Goal: Task Accomplishment & Management: Manage account settings

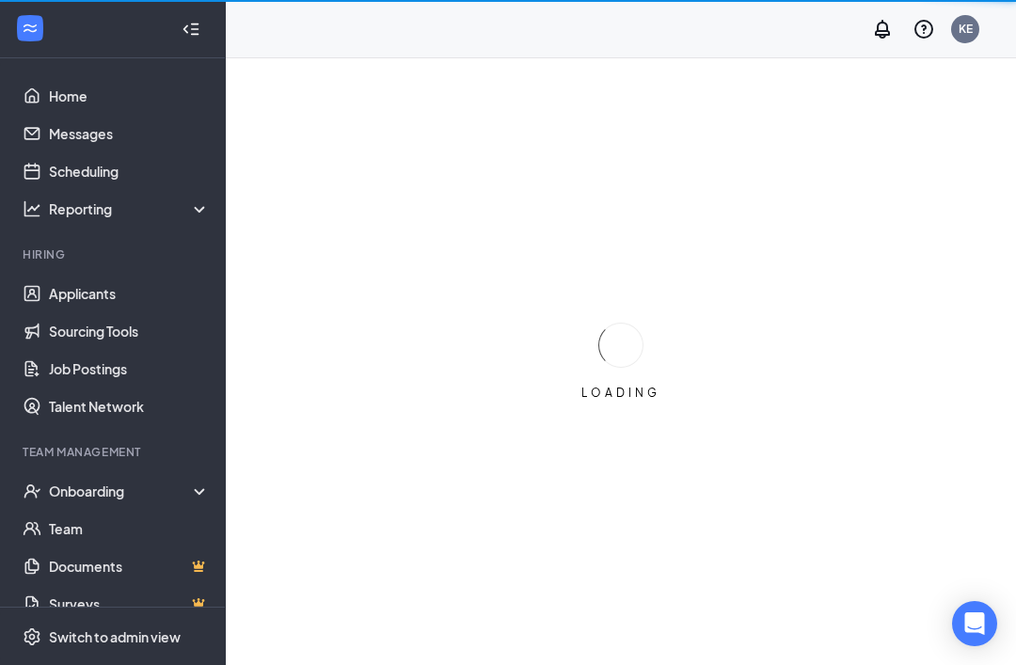
click at [1, 522] on ul "Onboarding Team Documents Surveys" at bounding box center [112, 547] width 225 height 151
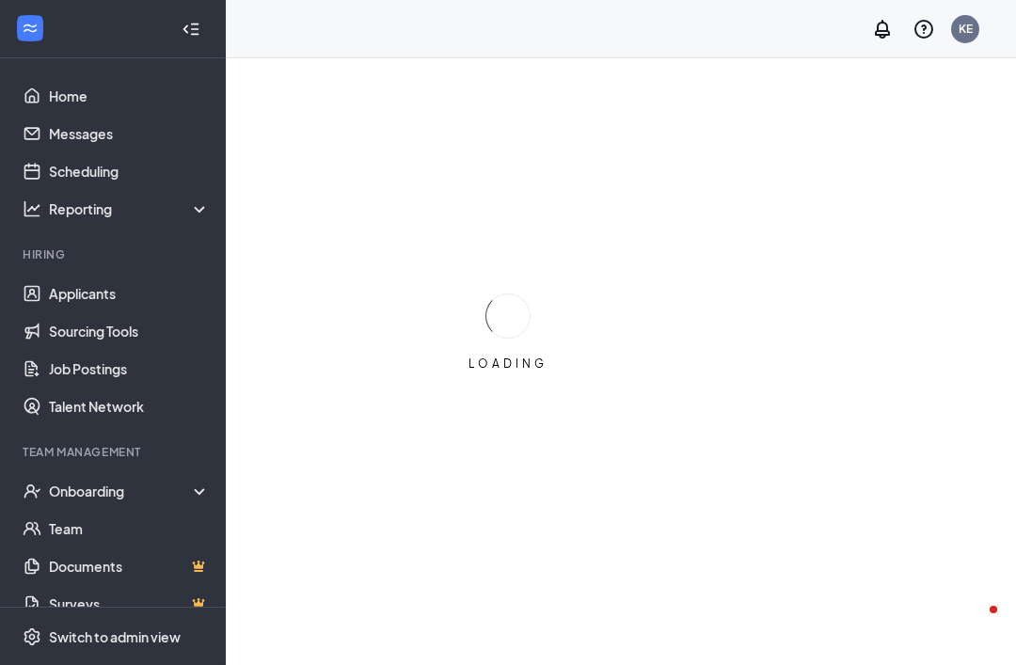
click at [67, 139] on link "Messages" at bounding box center [129, 134] width 161 height 38
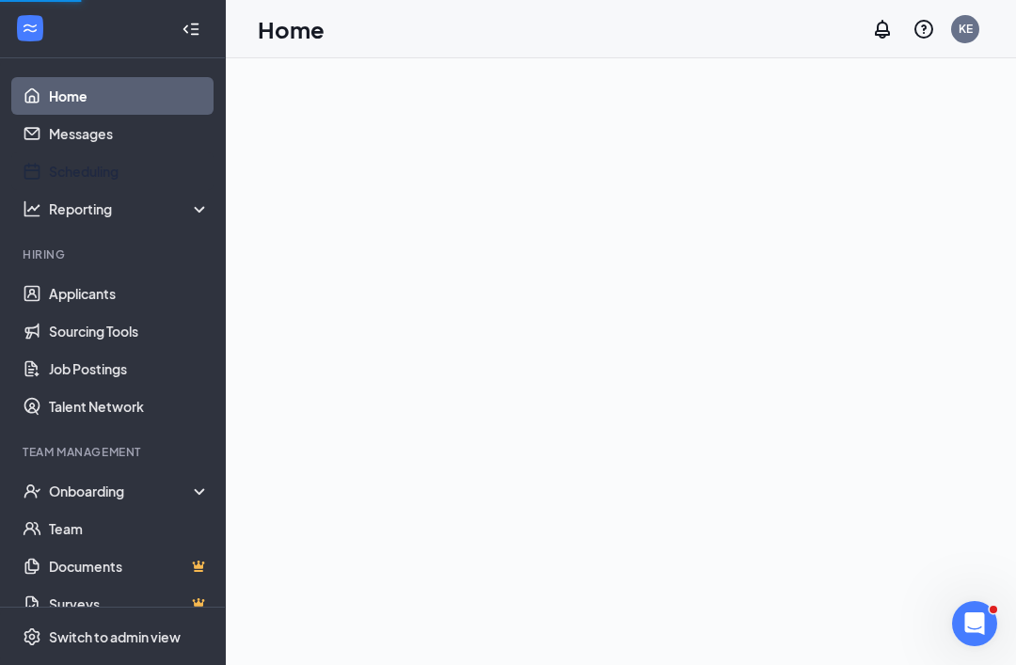
click at [68, 163] on link "Scheduling" at bounding box center [129, 171] width 161 height 38
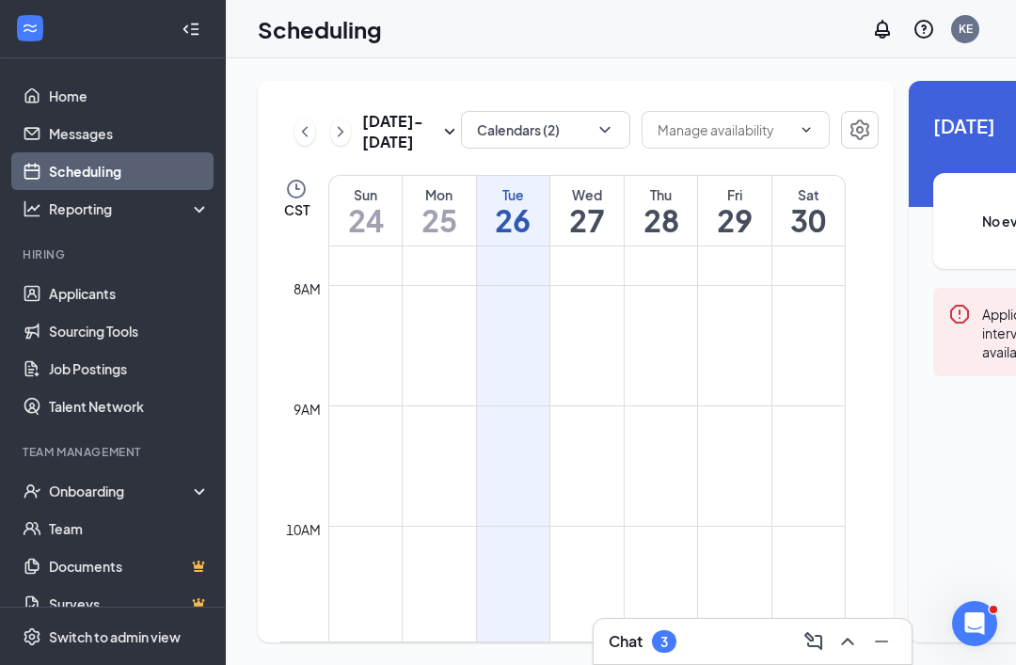
scroll to position [925, 0]
click at [461, 131] on button "Calendars (2)" at bounding box center [545, 130] width 169 height 38
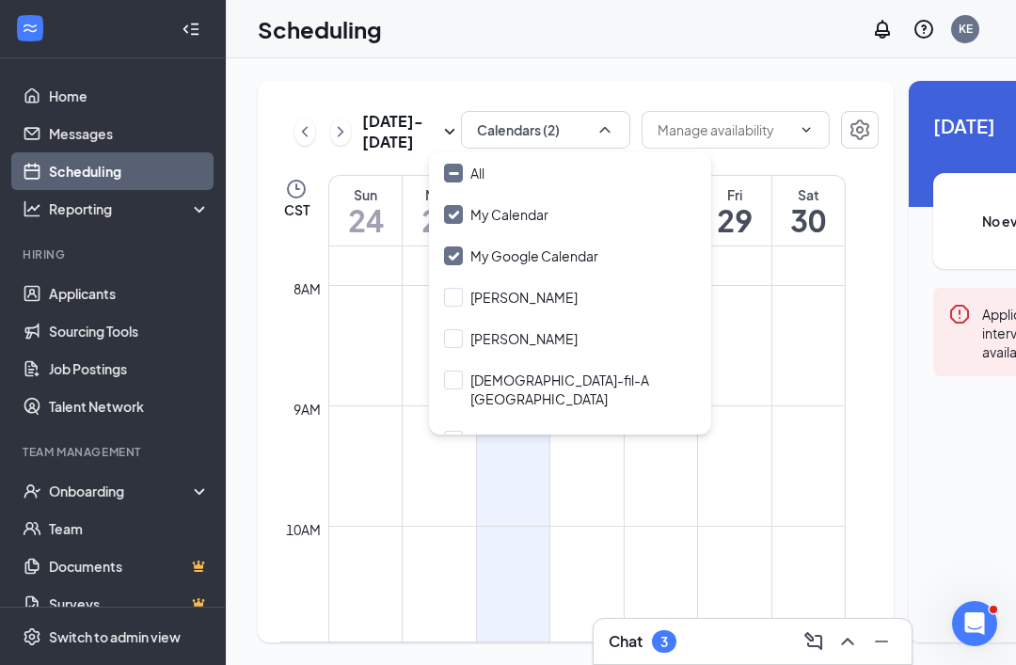
click at [456, 378] on input "[DEMOGRAPHIC_DATA]-fil-A [GEOGRAPHIC_DATA]" at bounding box center [570, 390] width 252 height 38
checkbox input "true"
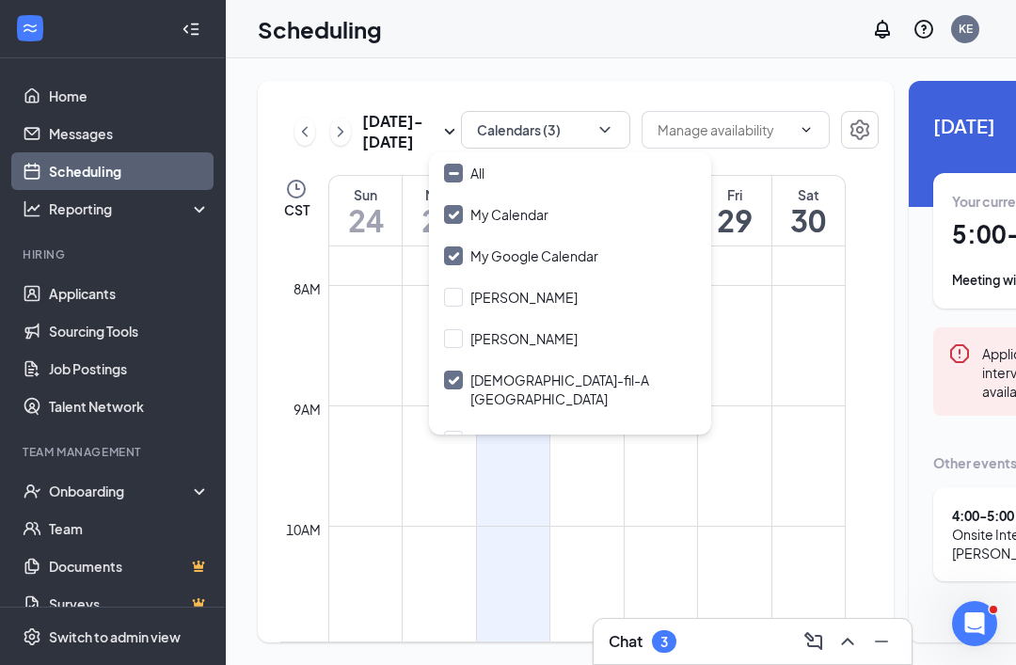
click at [549, 466] on td at bounding box center [587, 451] width 518 height 30
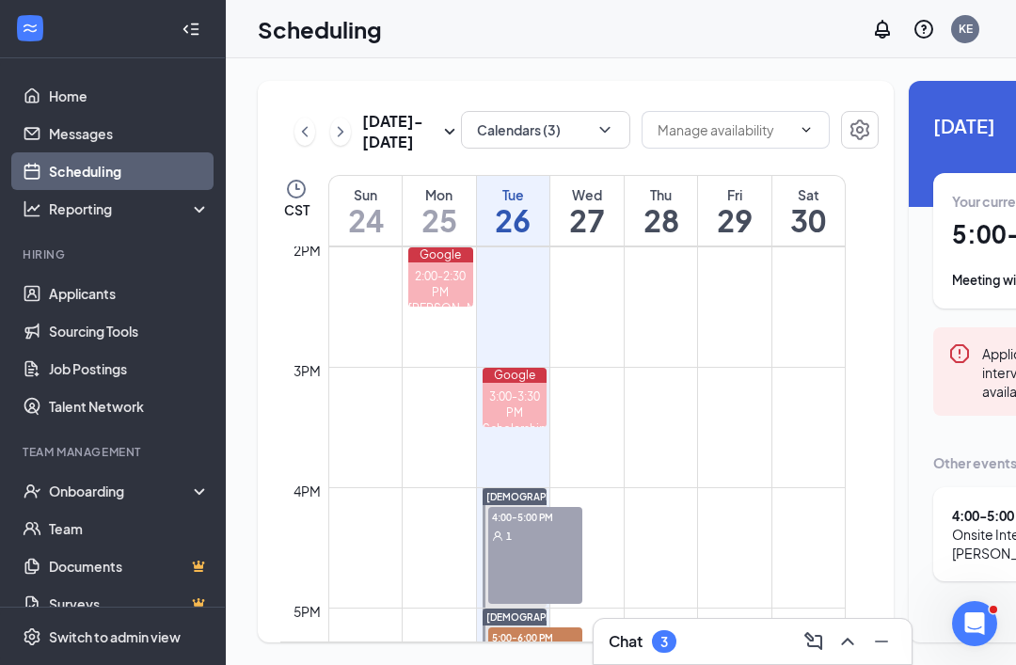
scroll to position [1759, 0]
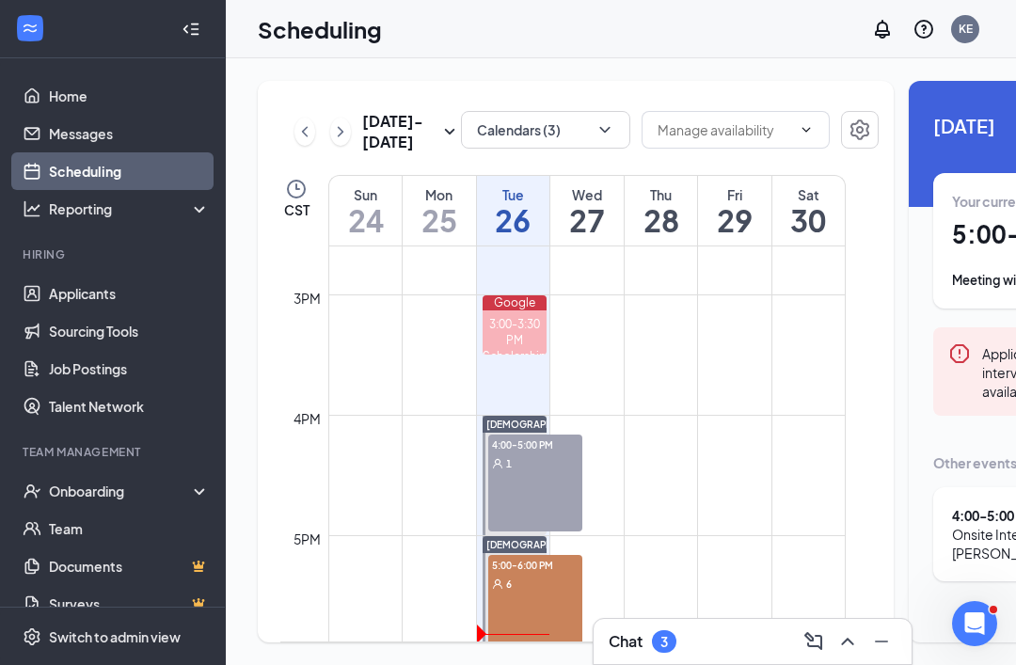
click at [528, 621] on link "[DEMOGRAPHIC_DATA]-fil-A [GEOGRAPHIC_DATA] 5:00-6:00 PM 6" at bounding box center [514, 596] width 70 height 120
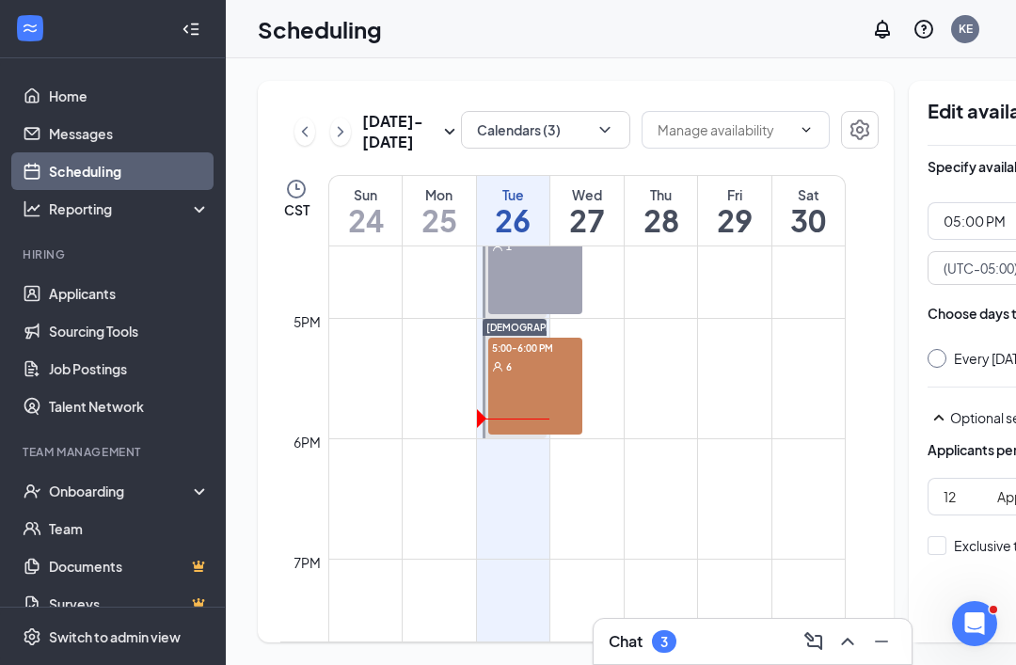
scroll to position [1990, 0]
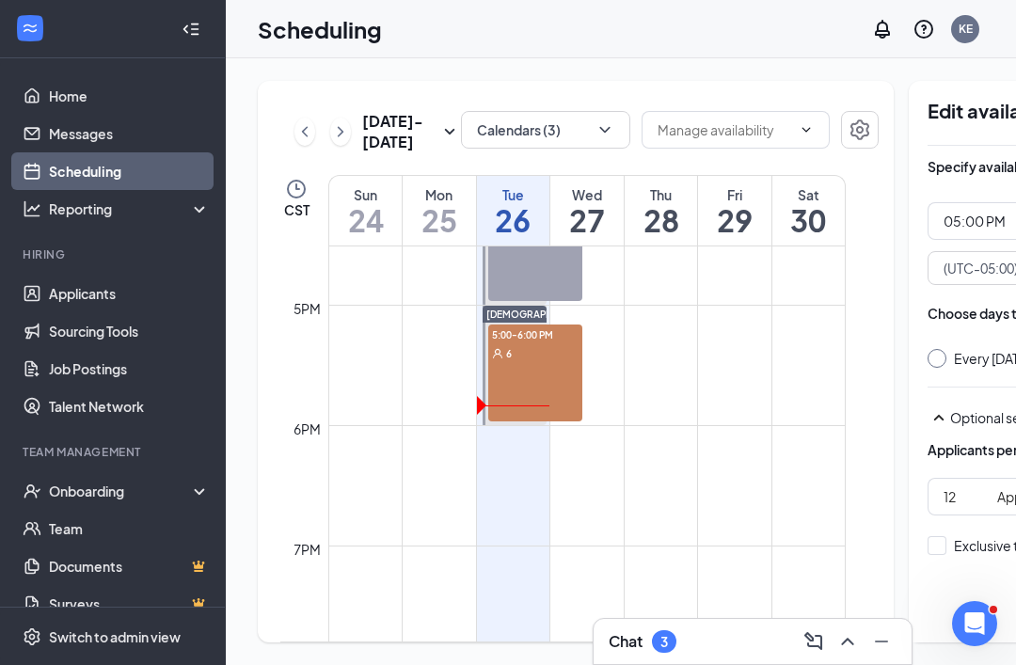
click at [519, 379] on link "[DEMOGRAPHIC_DATA]-fil-A [GEOGRAPHIC_DATA] 5:00-6:00 PM 6" at bounding box center [514, 365] width 70 height 120
click at [521, 378] on link "[DEMOGRAPHIC_DATA]-fil-A [GEOGRAPHIC_DATA] 5:00-6:00 PM 6" at bounding box center [514, 365] width 70 height 120
click at [507, 350] on link "[DEMOGRAPHIC_DATA]-fil-A [GEOGRAPHIC_DATA] 5:00-6:00 PM 6" at bounding box center [514, 365] width 70 height 120
click at [517, 358] on link "[DEMOGRAPHIC_DATA]-fil-A [GEOGRAPHIC_DATA] 5:00-6:00 PM 6" at bounding box center [514, 365] width 70 height 120
click at [504, 391] on link "[DEMOGRAPHIC_DATA]-fil-A [GEOGRAPHIC_DATA] 5:00-6:00 PM 6" at bounding box center [514, 365] width 70 height 120
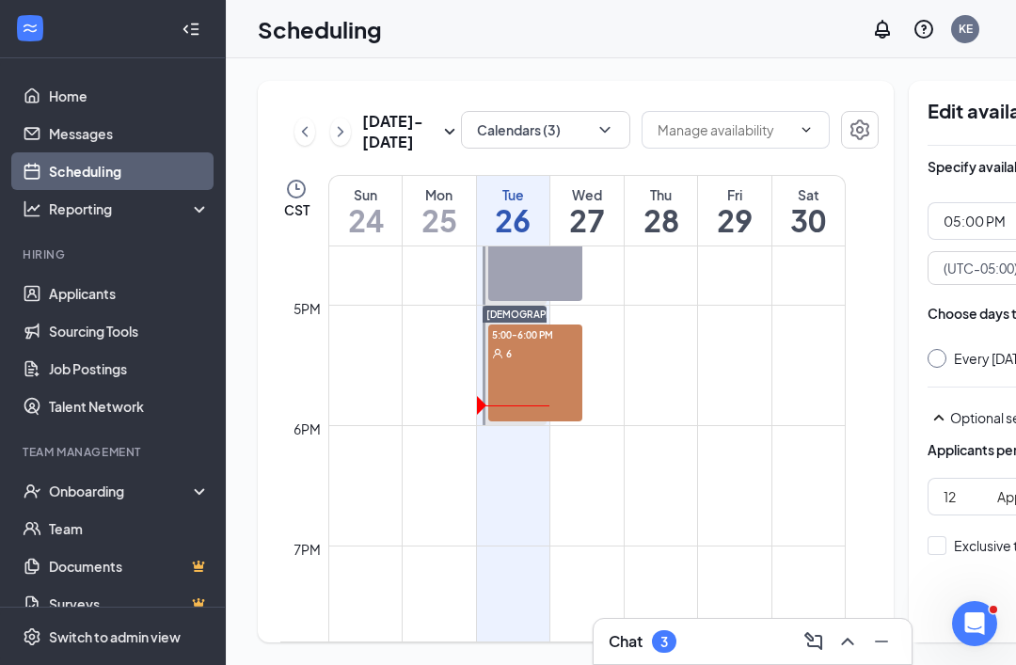
click at [506, 402] on link "[DEMOGRAPHIC_DATA]-fil-A [GEOGRAPHIC_DATA] 5:00-6:00 PM 6" at bounding box center [514, 365] width 70 height 120
click at [517, 382] on link "[DEMOGRAPHIC_DATA]-fil-A [GEOGRAPHIC_DATA] 5:00-6:00 PM 6" at bounding box center [514, 365] width 70 height 120
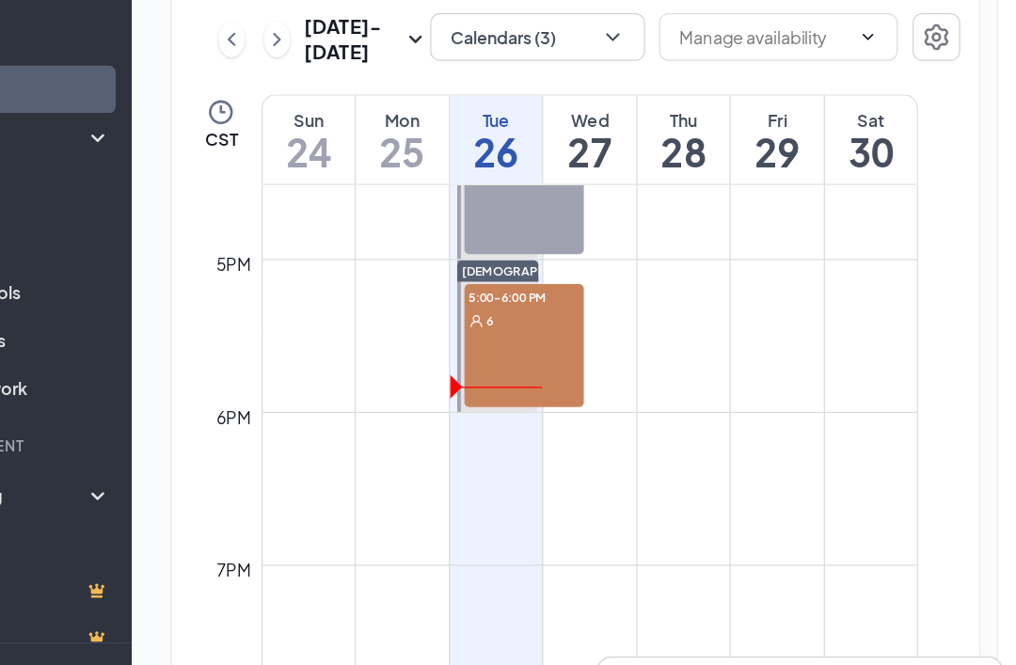
click at [479, 305] on link "[DEMOGRAPHIC_DATA]-fil-A [GEOGRAPHIC_DATA] 5:00-6:00 PM 6" at bounding box center [514, 365] width 70 height 120
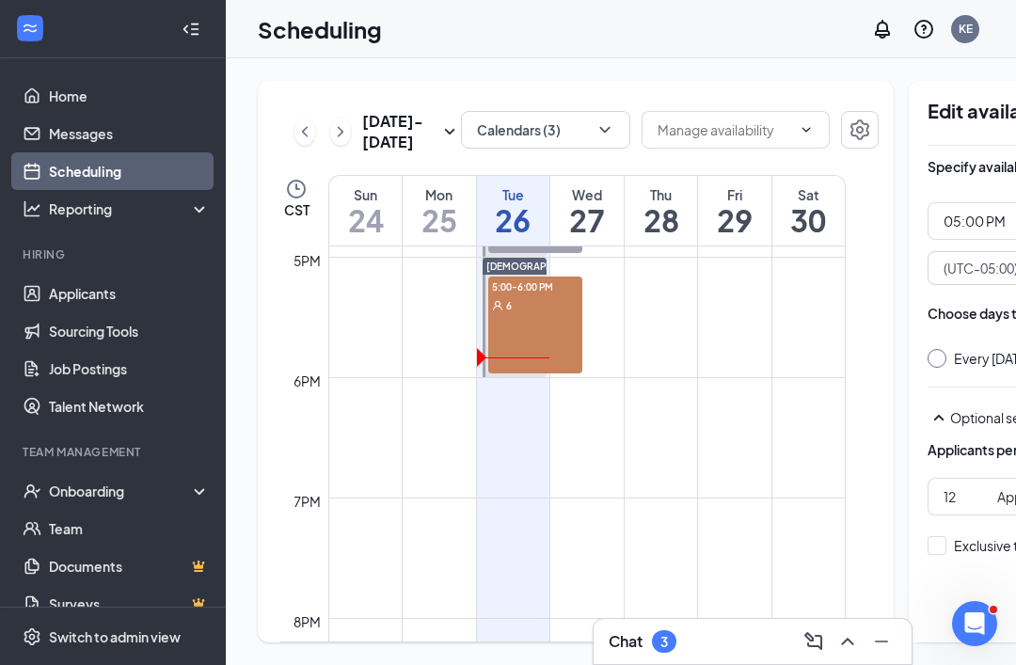
scroll to position [0, 0]
click at [65, 275] on link "Applicants" at bounding box center [129, 294] width 161 height 38
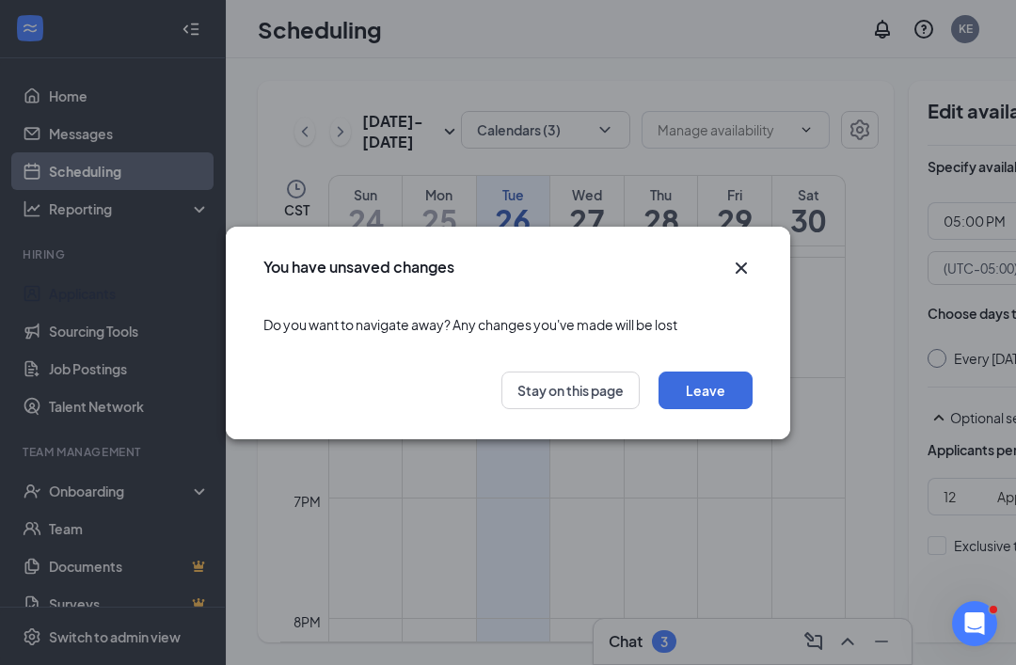
click at [687, 394] on button "Leave" at bounding box center [706, 391] width 94 height 38
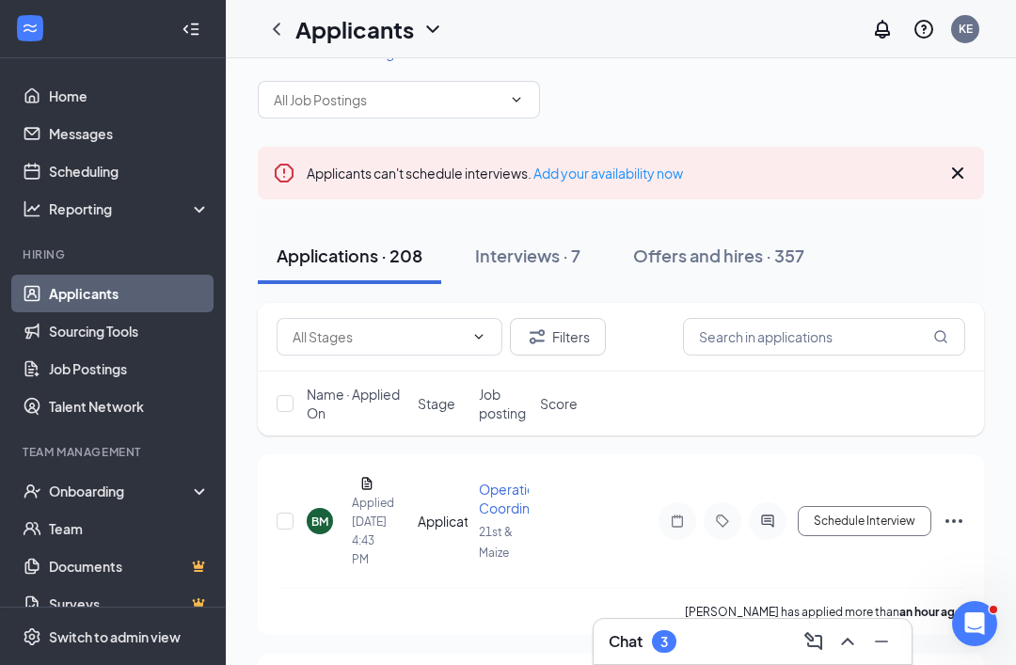
click at [505, 262] on div "Interviews · 7" at bounding box center [527, 256] width 105 height 24
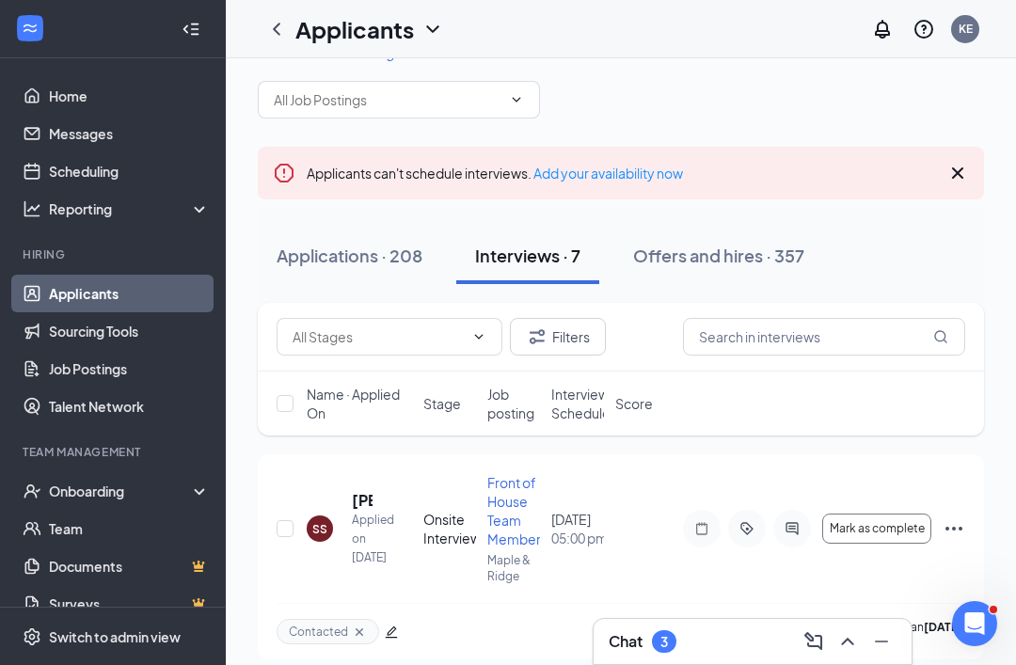
click at [531, 355] on button "Filters" at bounding box center [558, 337] width 96 height 38
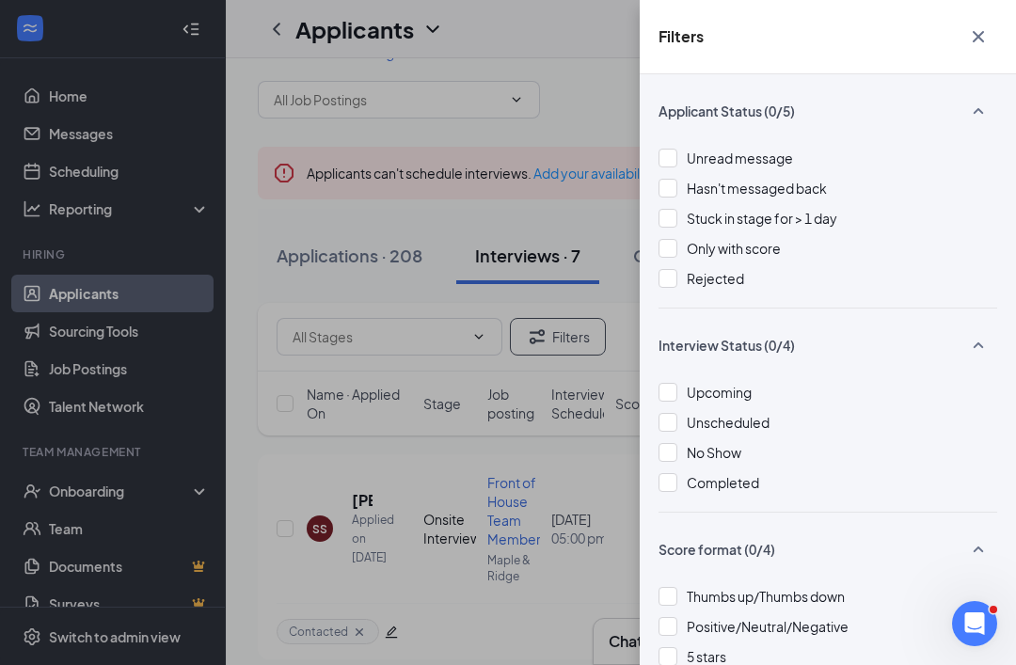
click at [324, 574] on div "Filters Applicant Status (0/5) Unread message Hasn't messaged back Stuck in sta…" at bounding box center [508, 332] width 1016 height 665
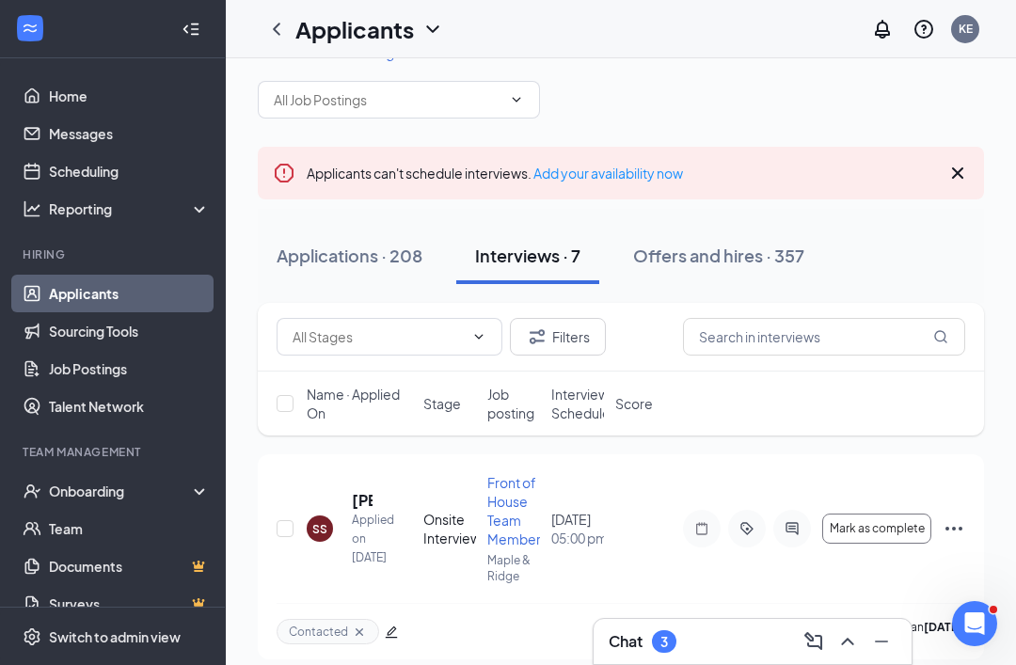
click at [189, 32] on icon "Collapse" at bounding box center [191, 29] width 19 height 19
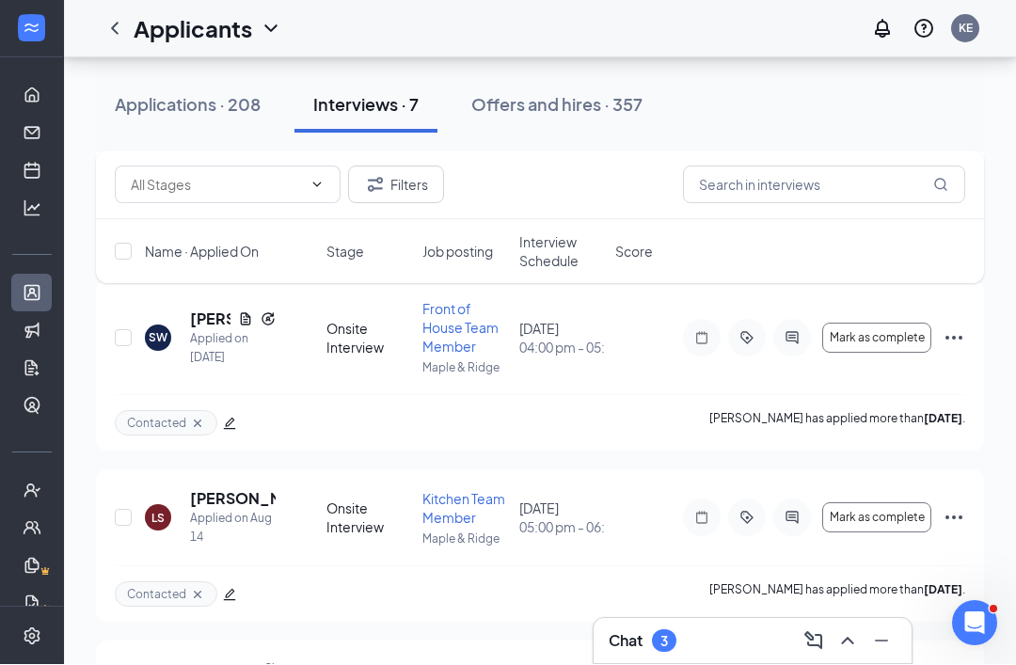
scroll to position [779, 0]
click at [191, 326] on h5 "[PERSON_NAME]" at bounding box center [210, 319] width 40 height 21
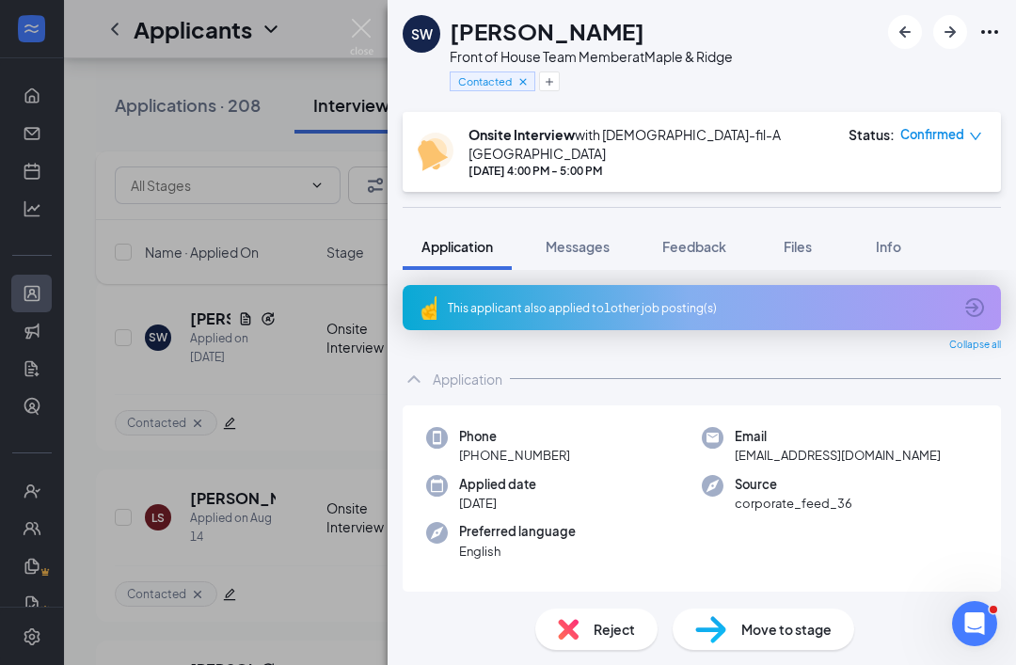
click at [203, 347] on div "SW [PERSON_NAME] Front of House Team Member at [GEOGRAPHIC_DATA] Contacted Onsi…" at bounding box center [508, 332] width 1016 height 665
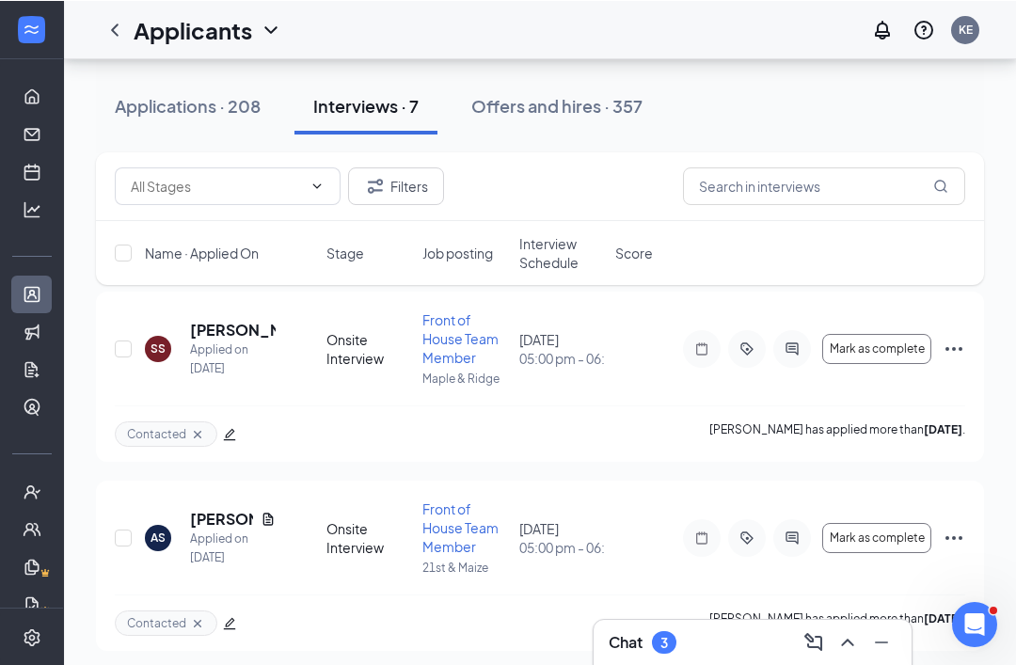
scroll to position [200, 0]
